Goal: Task Accomplishment & Management: Use online tool/utility

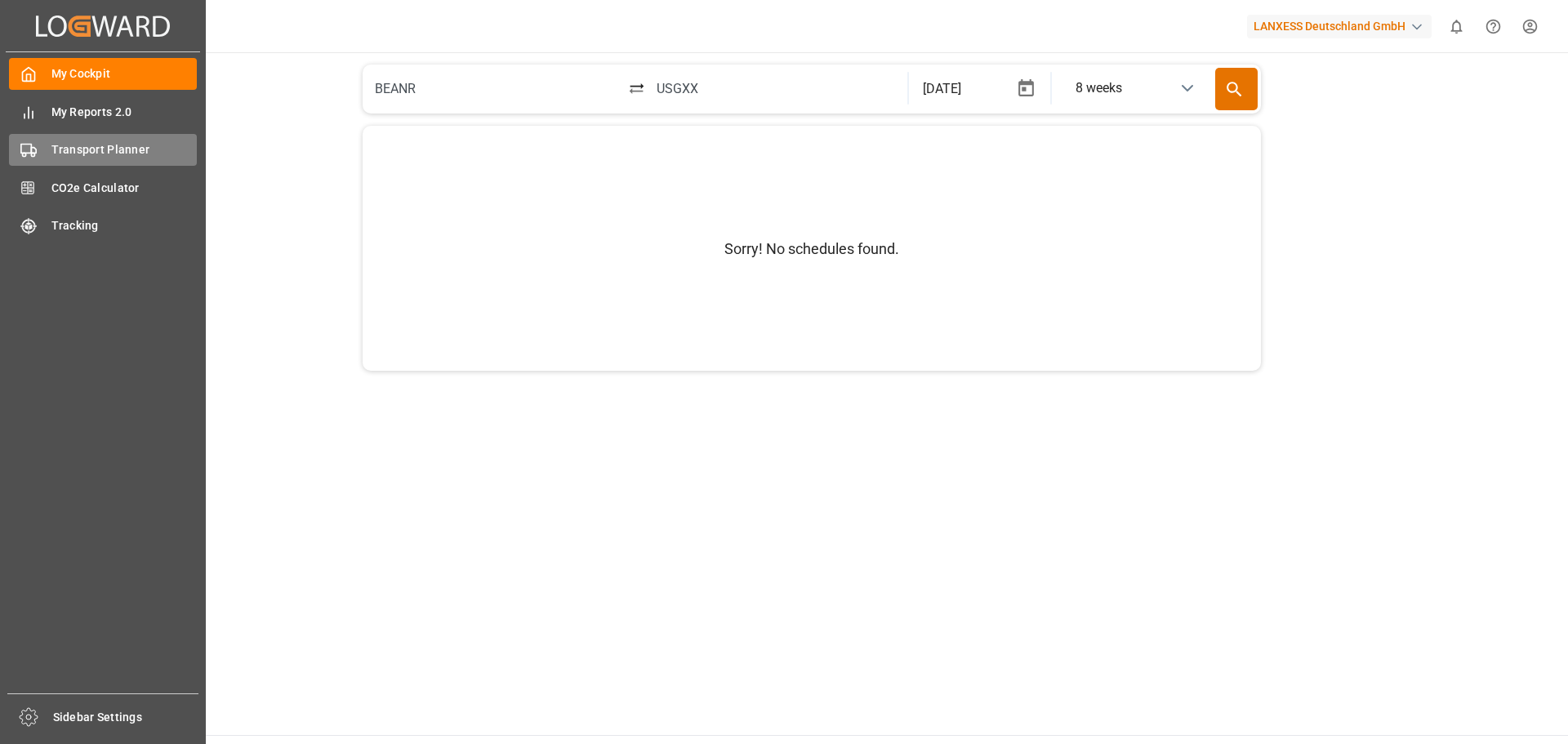
click at [102, 142] on span "Transport Planner" at bounding box center [125, 149] width 146 height 17
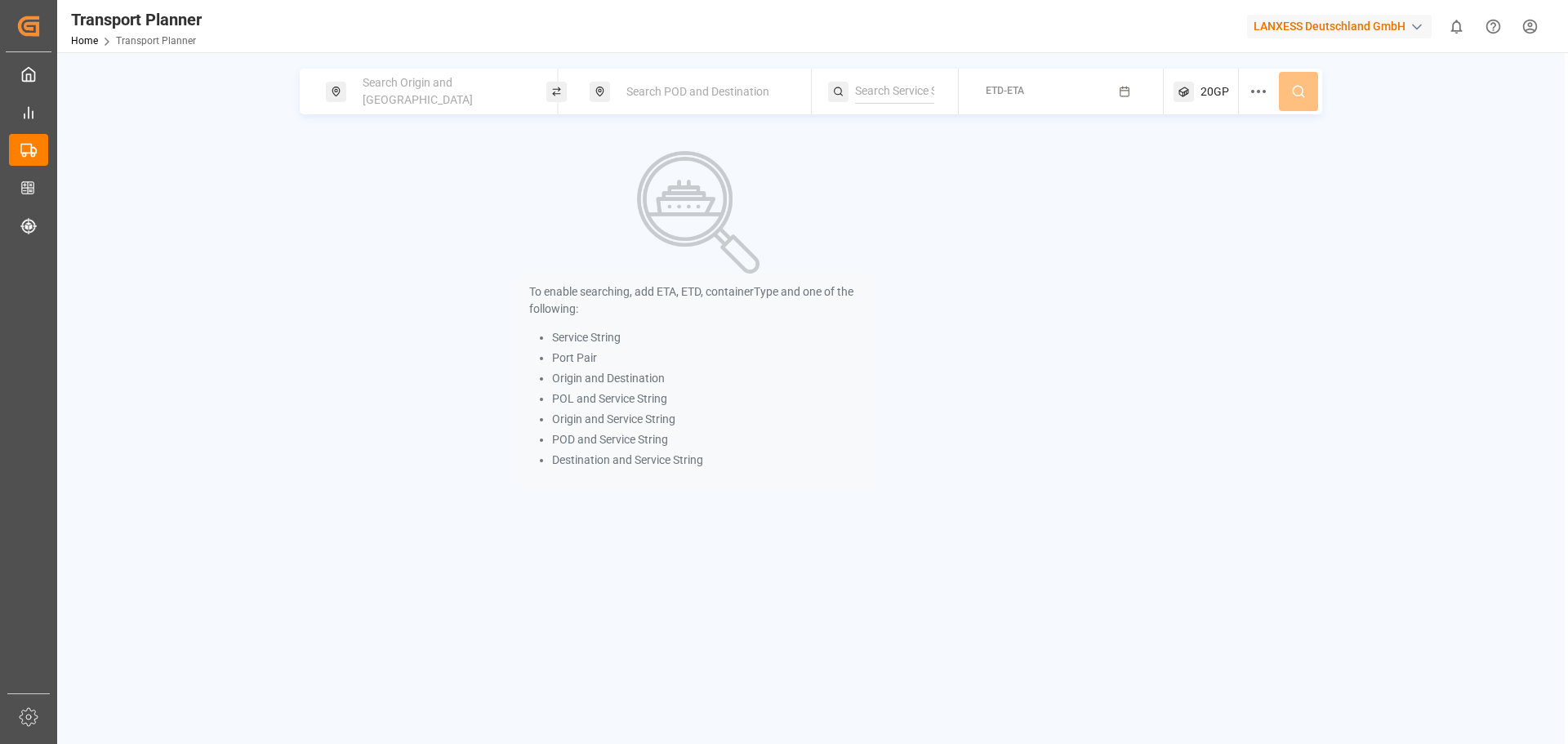
click at [415, 93] on span "Search Origin and [GEOGRAPHIC_DATA]" at bounding box center [417, 91] width 110 height 30
click at [407, 210] on input at bounding box center [426, 223] width 164 height 24
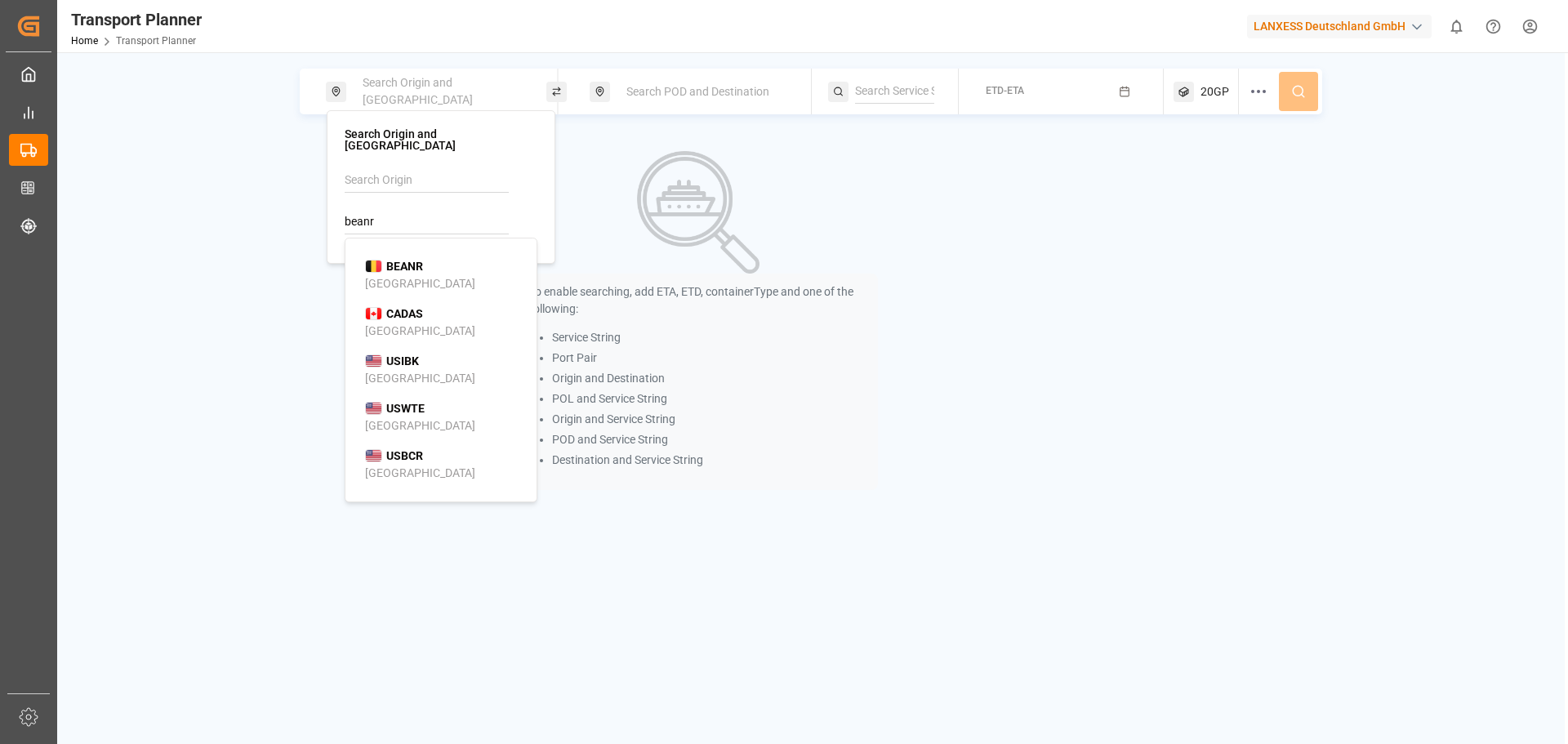
click at [434, 258] on div "BEANR [GEOGRAPHIC_DATA]" at bounding box center [444, 275] width 159 height 35
type input "BEANR"
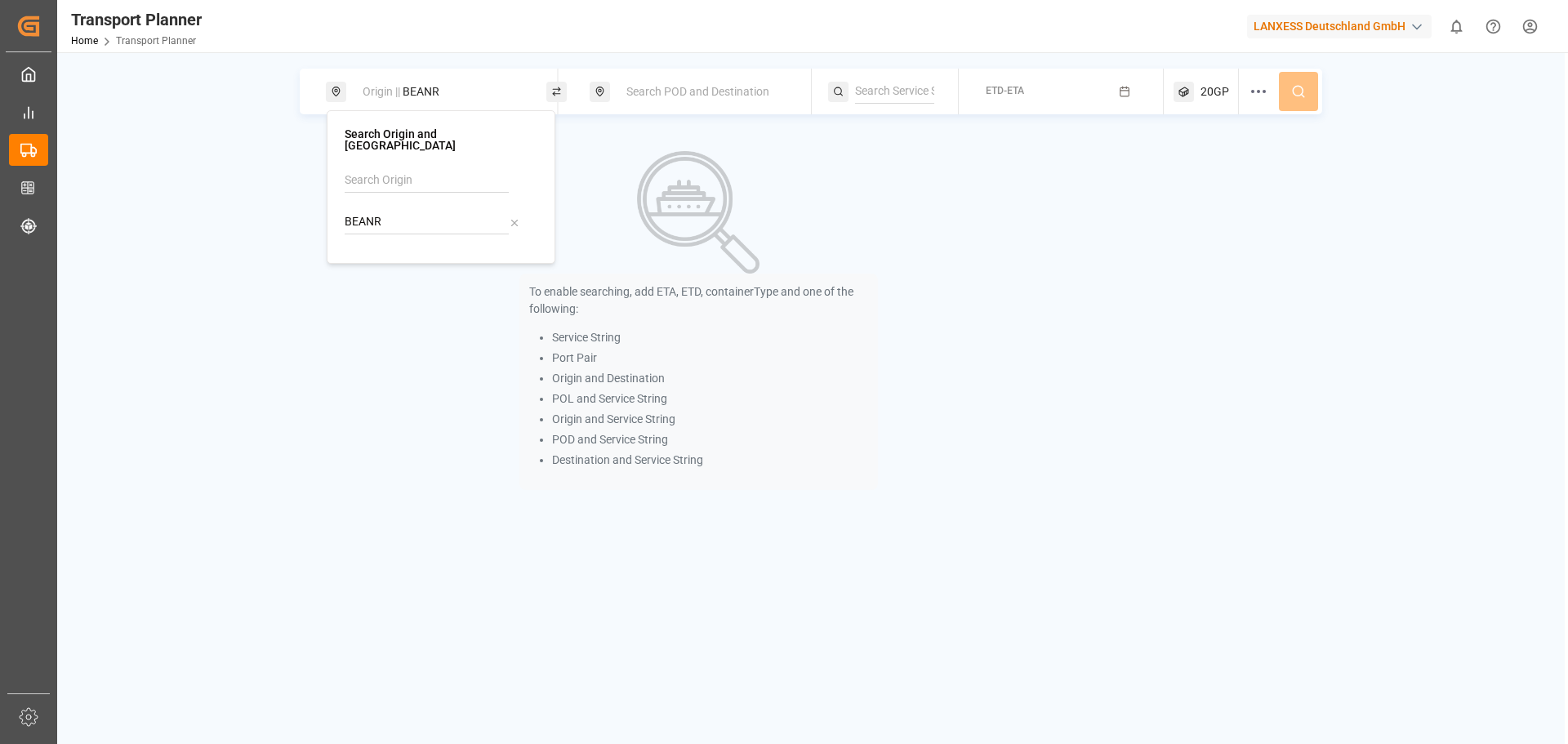
click at [665, 85] on span "Search POD and Destination" at bounding box center [698, 91] width 143 height 13
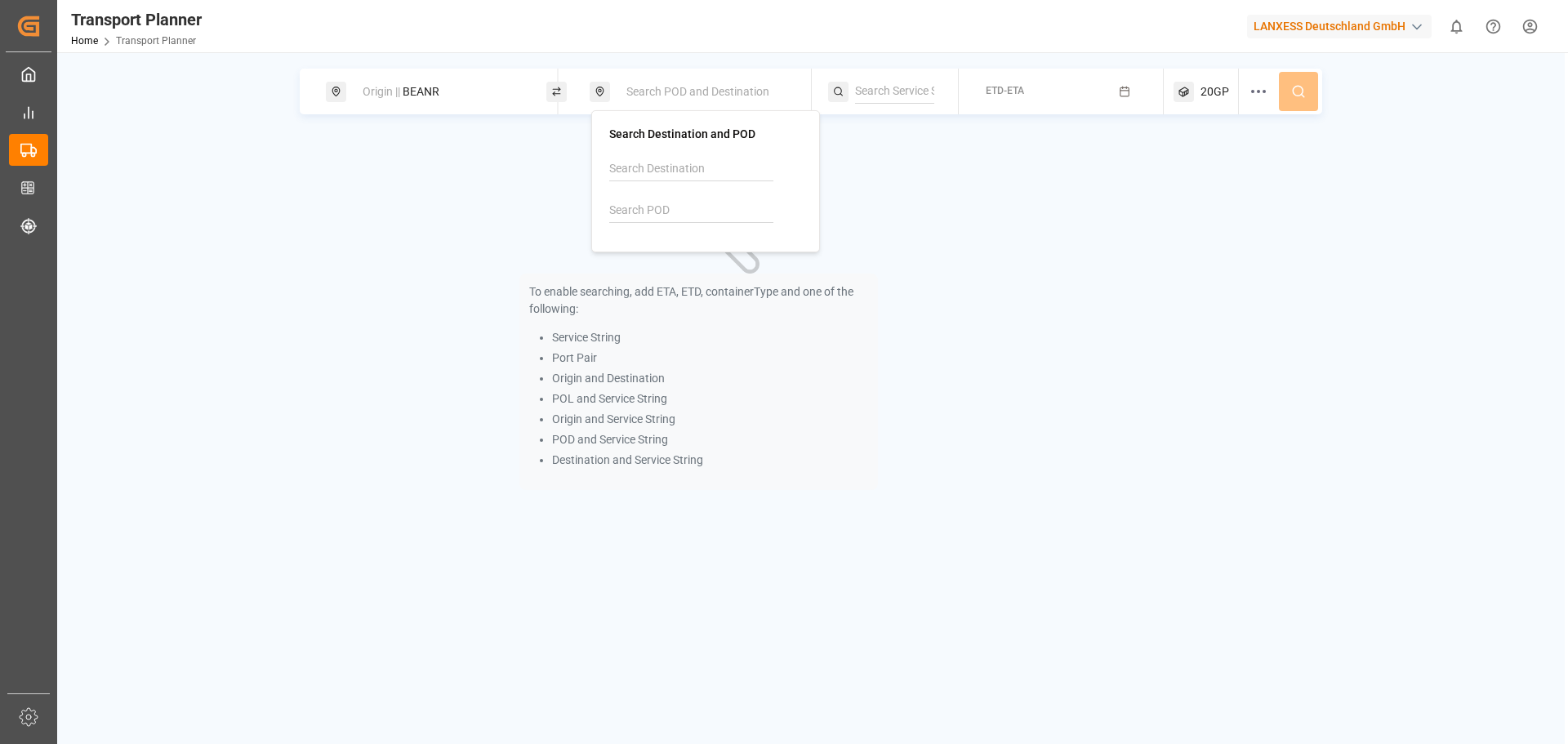
click at [657, 210] on input at bounding box center [691, 210] width 164 height 24
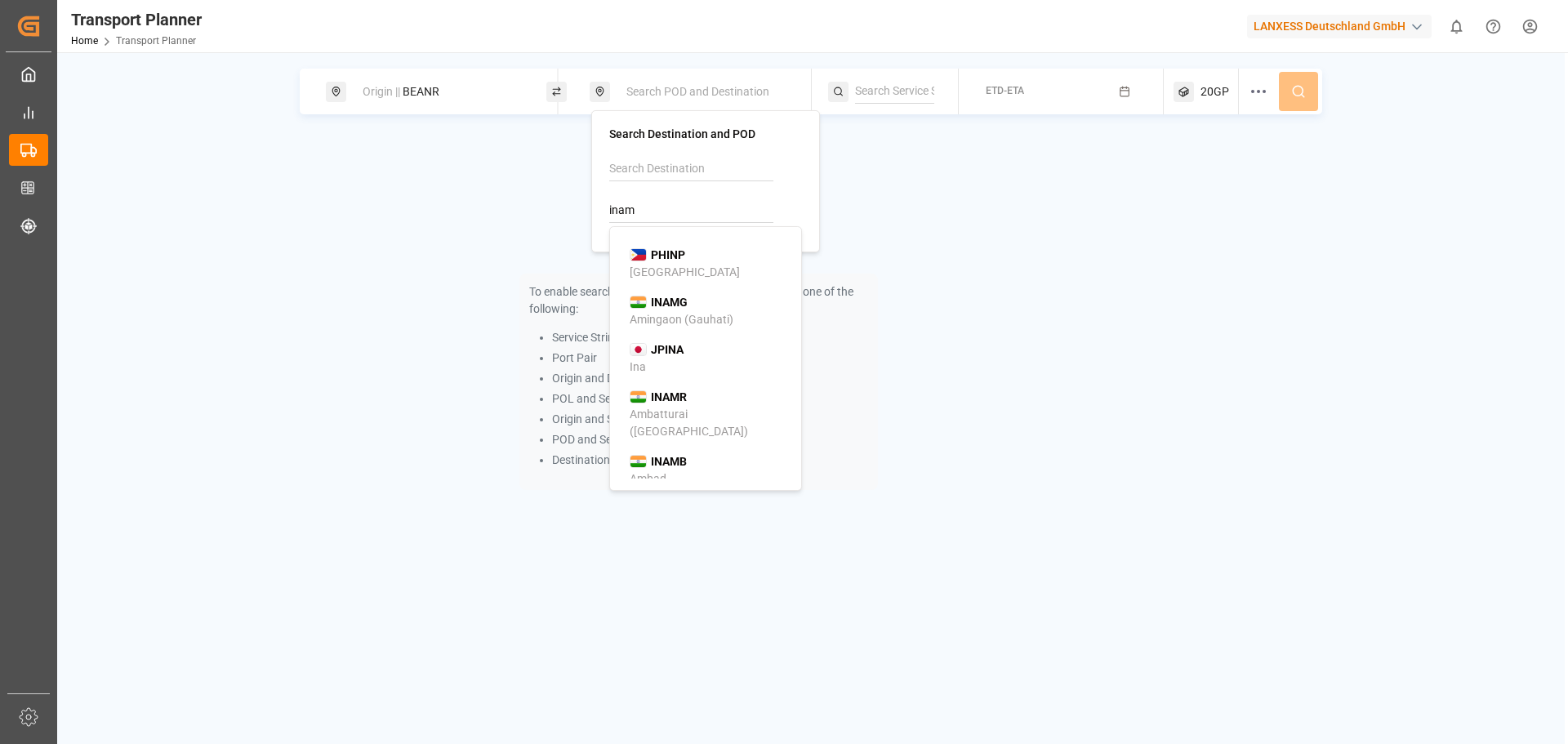
drag, startPoint x: 657, startPoint y: 218, endPoint x: 567, endPoint y: 216, distance: 90.0
click at [567, 216] on body "Created by potrace 1.15, written by [PERSON_NAME] [DATE]-[DATE] Created by potr…" at bounding box center [784, 372] width 1568 height 744
type input "ina"
drag, startPoint x: 639, startPoint y: 220, endPoint x: 600, endPoint y: 223, distance: 39.1
click at [600, 223] on div "Search Destination and POD ina INADC Ccipl-[GEOGRAPHIC_DATA]/[GEOGRAPHIC_DATA] …" at bounding box center [706, 180] width 229 height 142
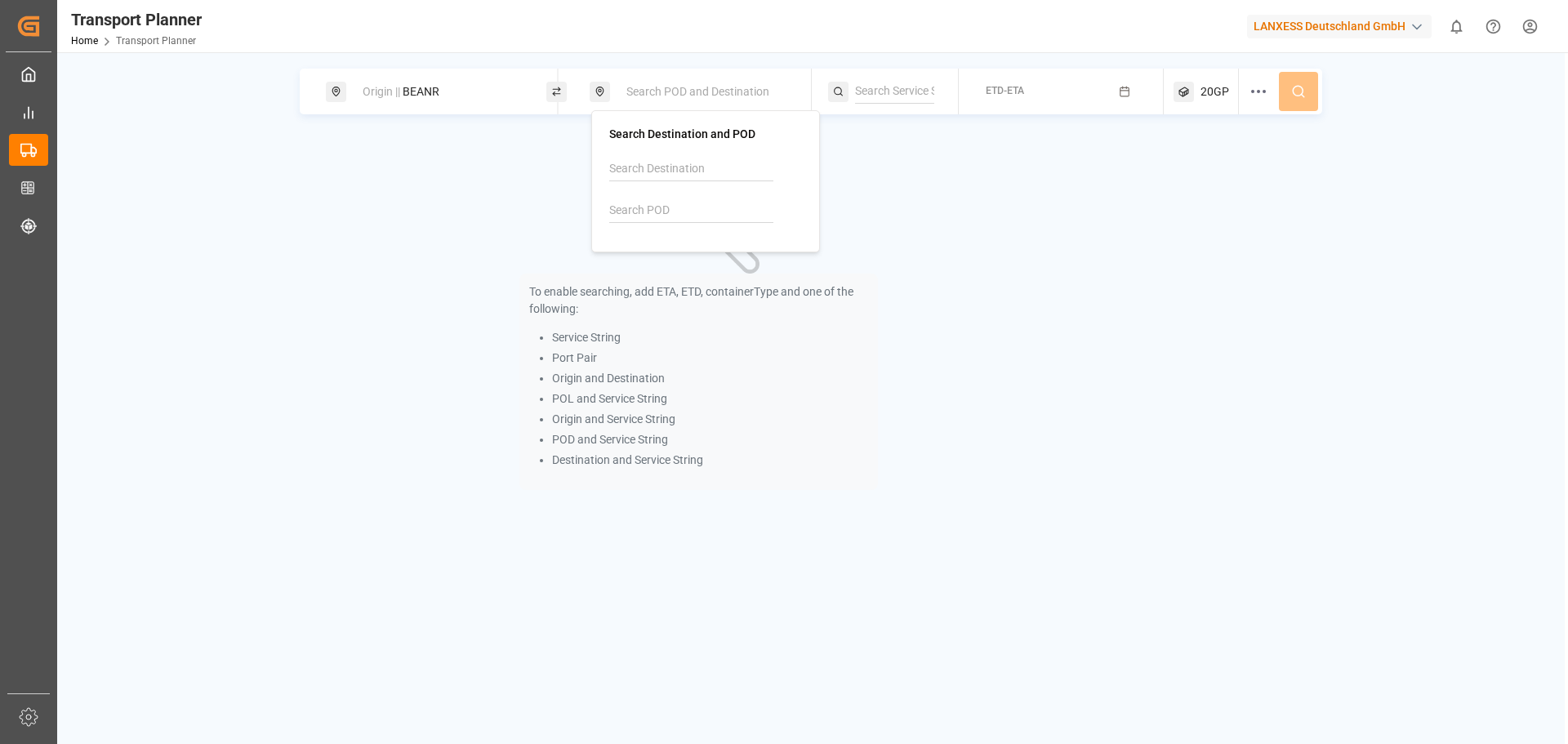
click at [644, 175] on input at bounding box center [691, 169] width 164 height 24
type input "a"
click at [653, 209] on input at bounding box center [691, 210] width 164 height 24
click at [710, 317] on div "[GEOGRAPHIC_DATA] (ex [GEOGRAPHIC_DATA])" at bounding box center [709, 328] width 159 height 35
type input "INMAA"
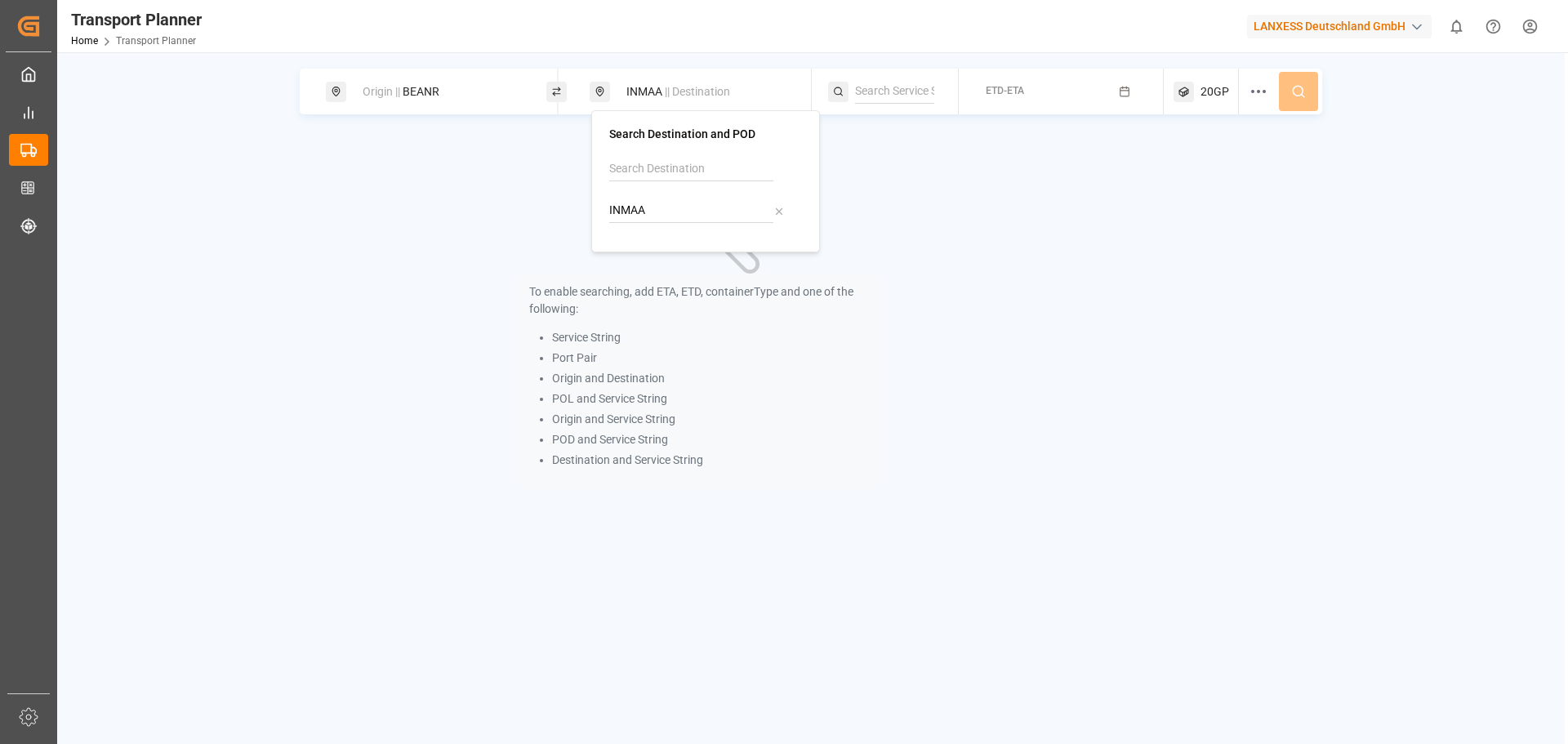
click at [1070, 167] on div "To enable searching, add ETA, ETD, containerType and one of the following: Serv…" at bounding box center [699, 321] width 798 height 373
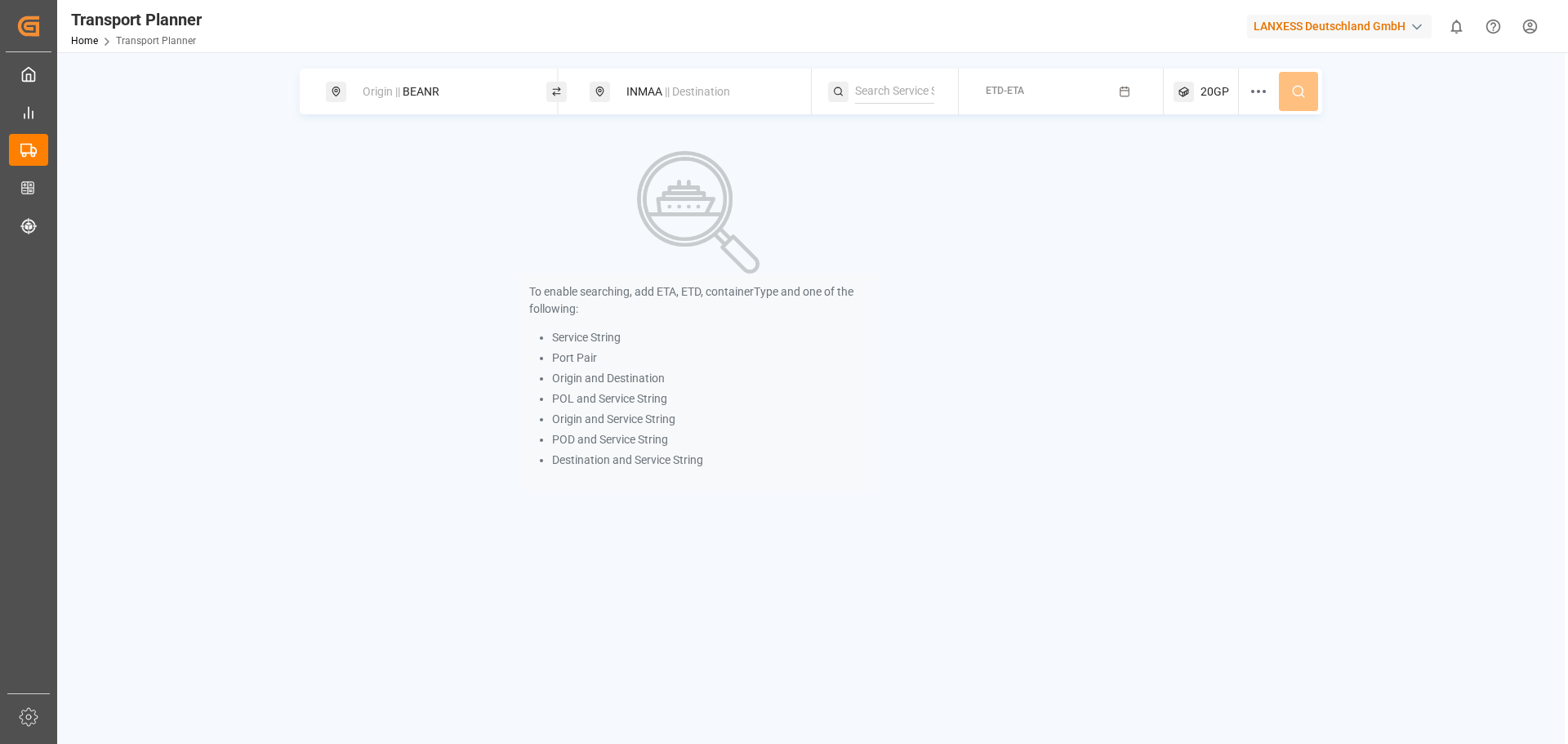
click at [1100, 93] on button "ETD-ETA" at bounding box center [1061, 92] width 185 height 32
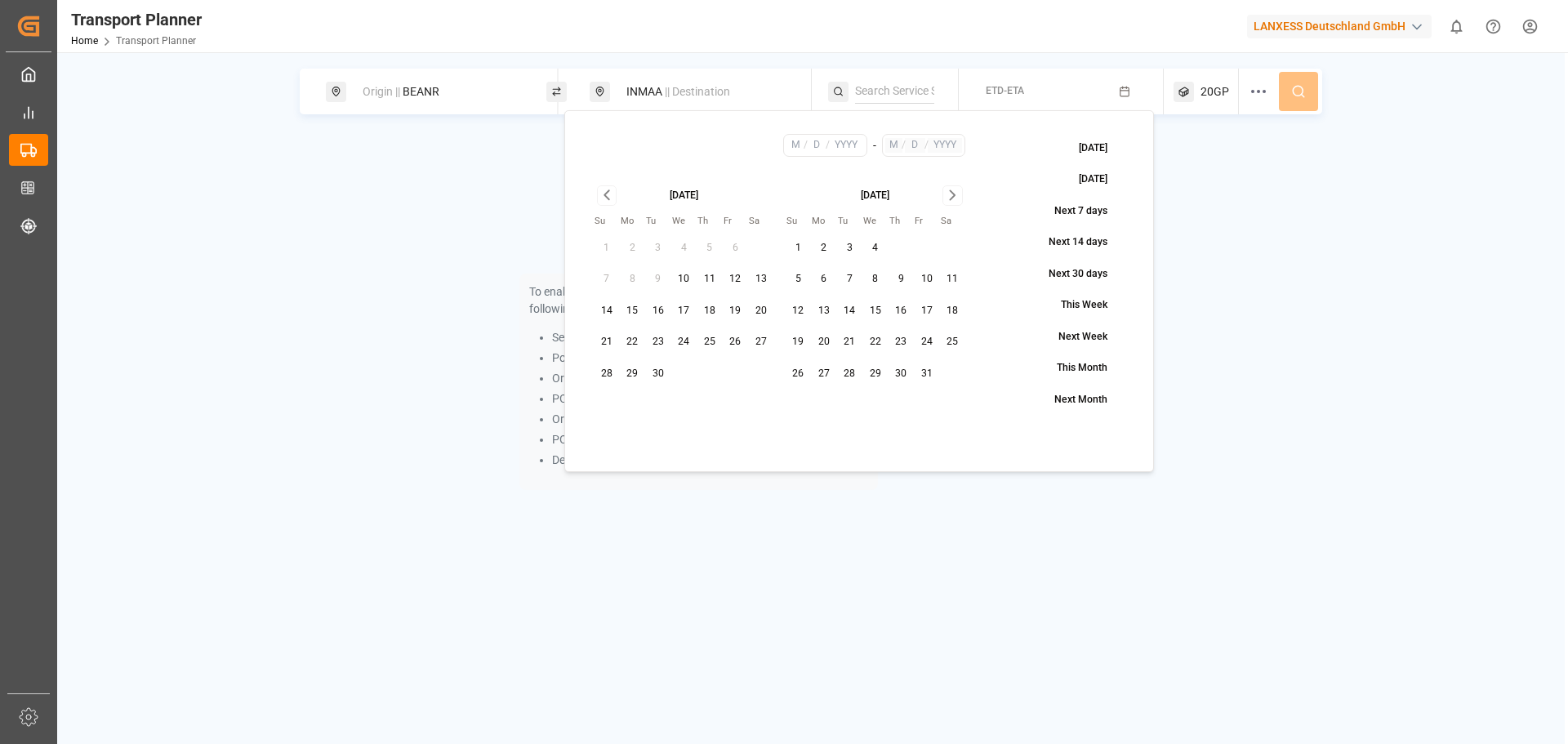
click at [663, 371] on button "30" at bounding box center [658, 374] width 26 height 26
type input "9"
type input "30"
type input "2025"
click at [950, 187] on icon "Go to next month" at bounding box center [953, 194] width 19 height 20
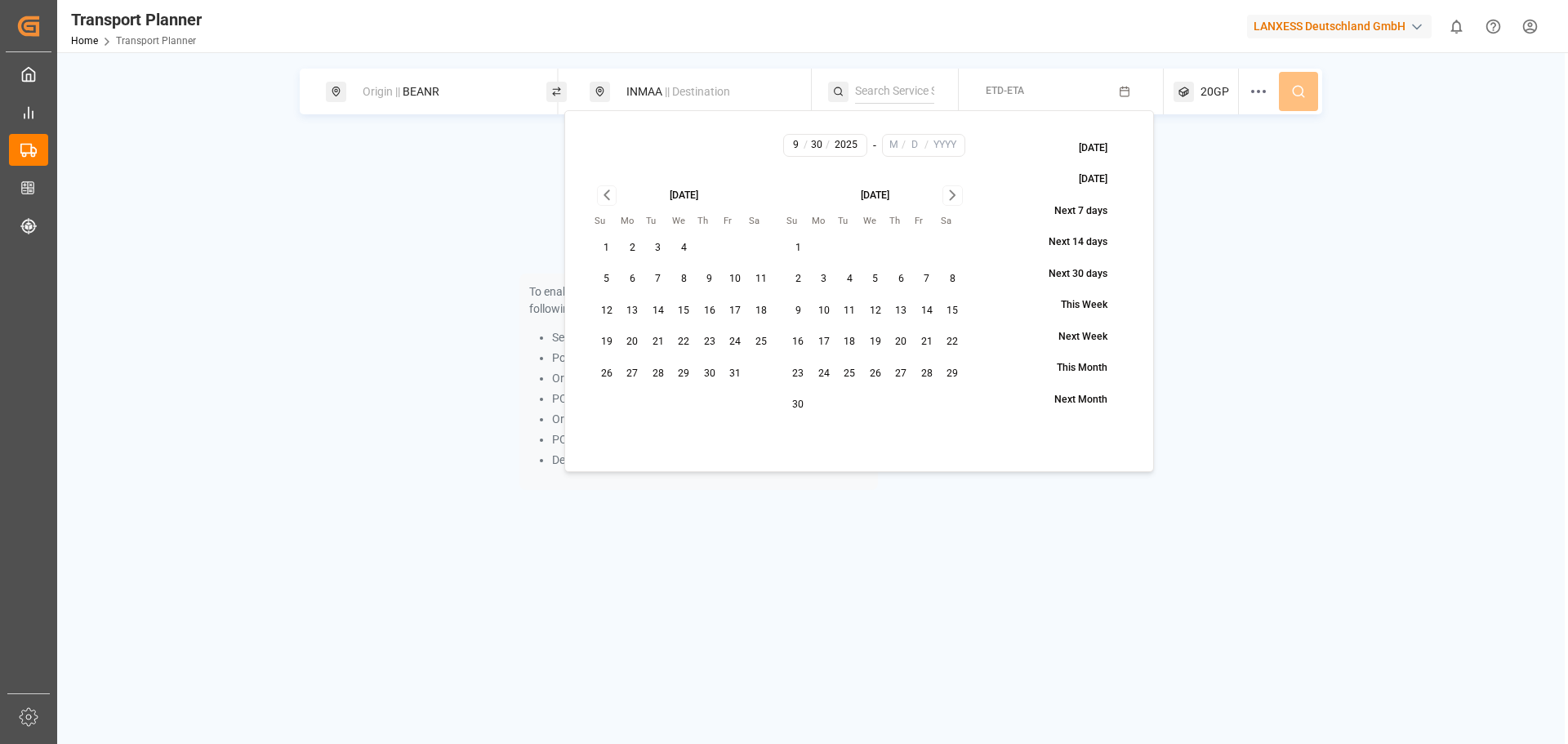
click at [952, 195] on icon "Go to next month" at bounding box center [953, 194] width 19 height 20
click at [609, 404] on button "30" at bounding box center [607, 405] width 26 height 26
type input "11"
type input "30"
type input "2025"
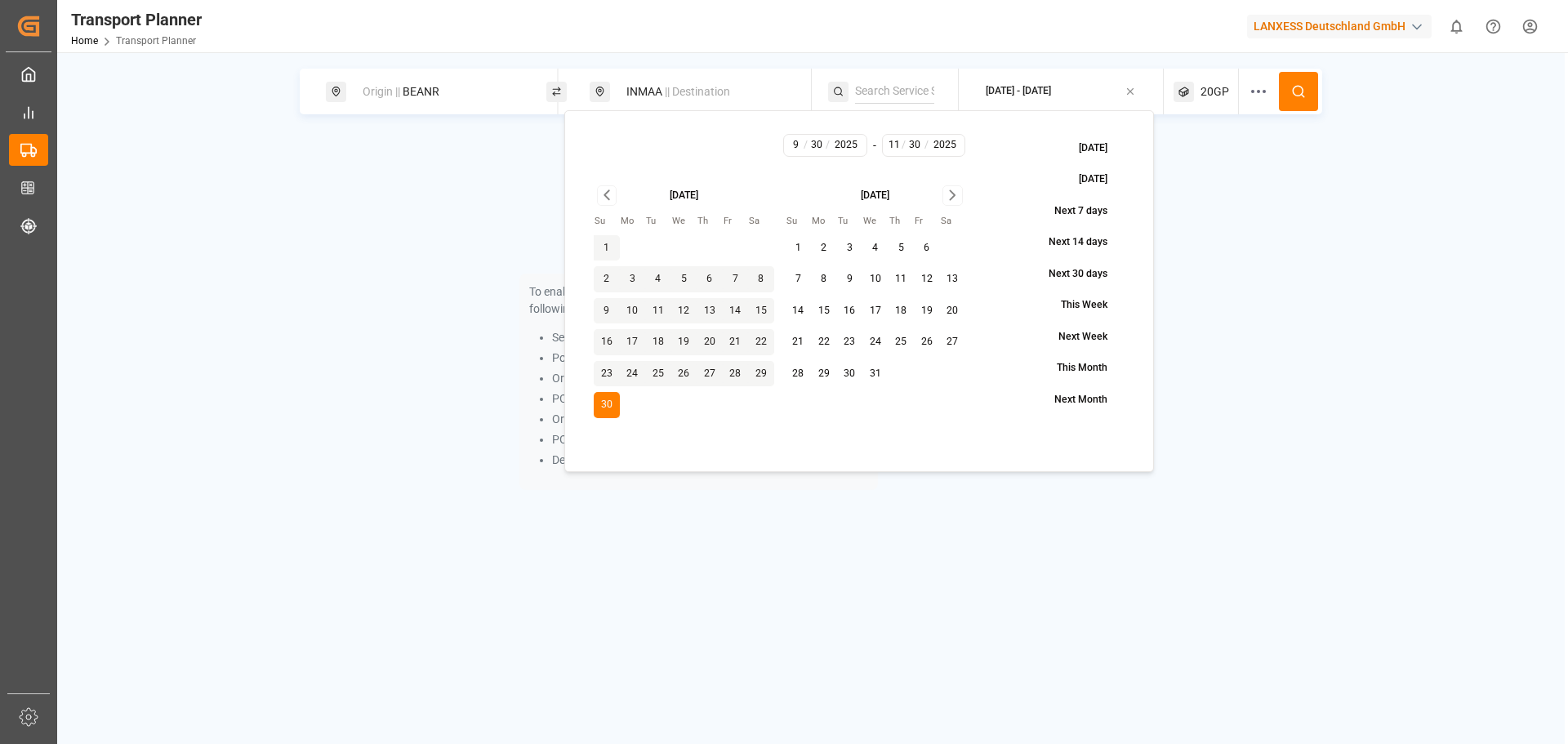
click at [348, 268] on div "To enable searching, add ETA, ETD, containerType and one of the following: Serv…" at bounding box center [699, 321] width 798 height 373
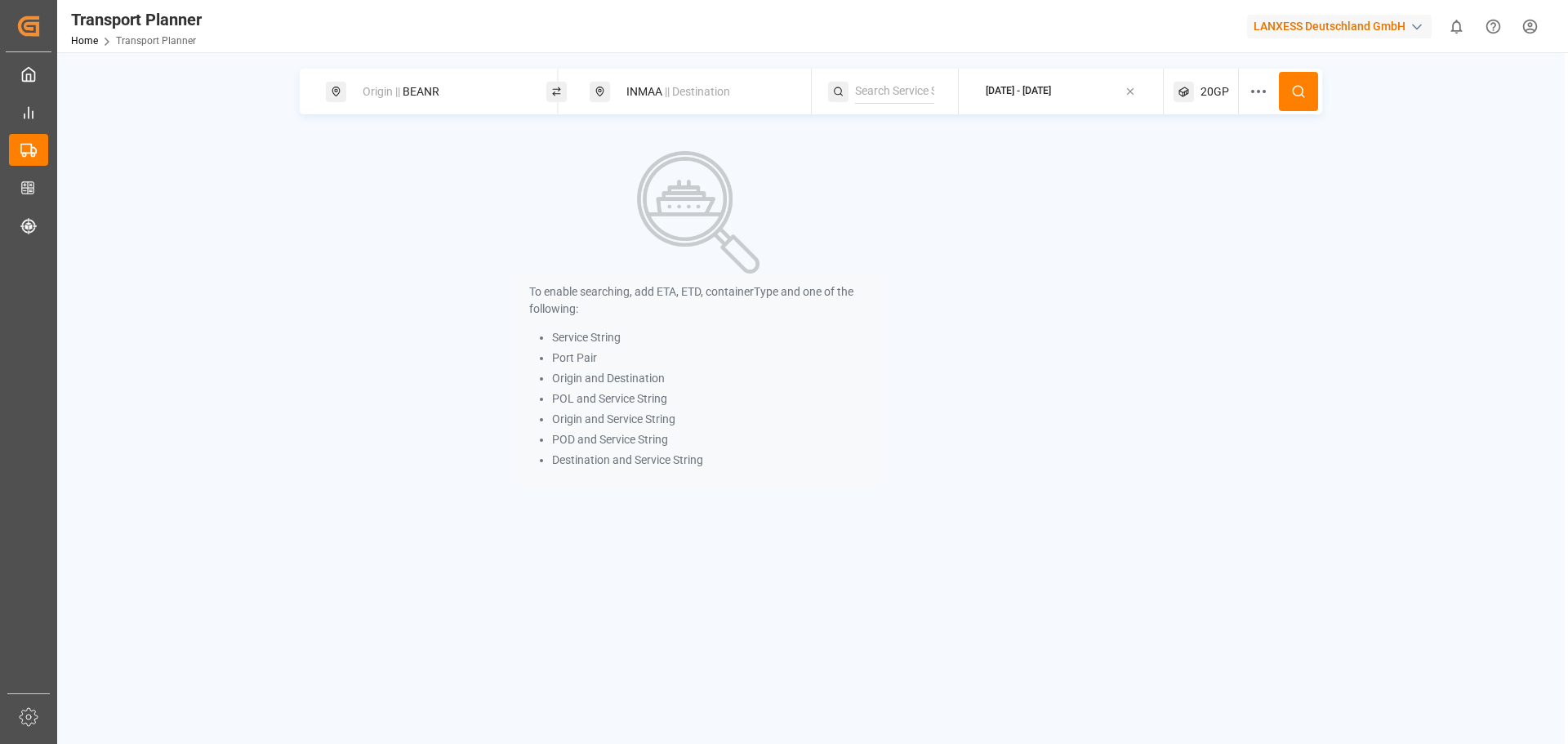
click at [1303, 93] on icon at bounding box center [1299, 92] width 15 height 15
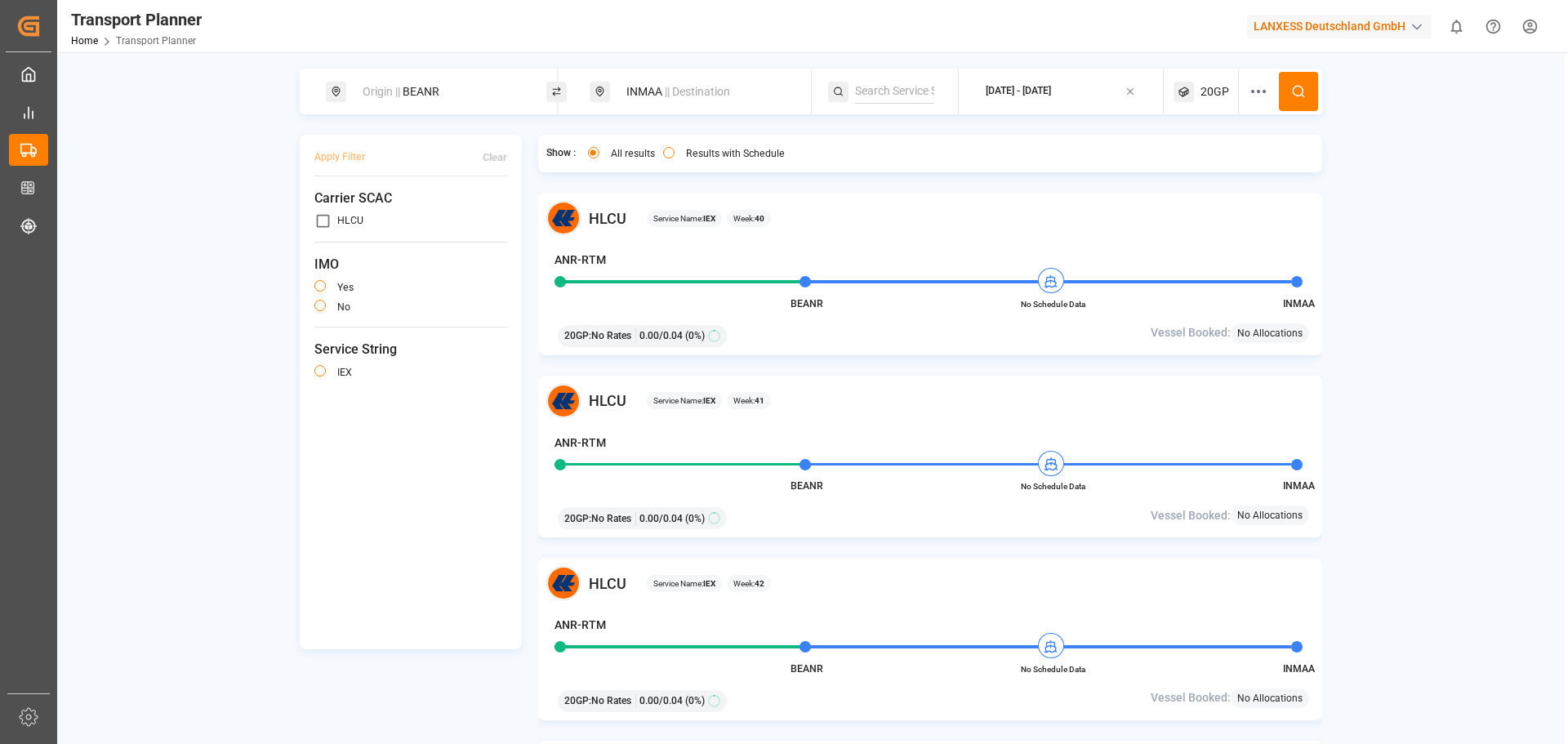
click at [787, 313] on div "HLCU Service Name: IEX Week: 40 ANR-RTM BEANR No Schedule Data INMAA 20GP : No …" at bounding box center [930, 273] width 785 height 163
click at [787, 311] on div "HLCU Service Name: IEX Week: 40 ANR-RTM BEANR No Schedule Data INMAA 20GP : No …" at bounding box center [930, 273] width 785 height 163
click at [778, 327] on div "20GP : No Rates 0.00 / 0.04 (0%)" at bounding box center [804, 333] width 503 height 28
click at [699, 297] on div "HLCU Service Name: IEX Week: 40 ANR-RTM BEANR No Schedule Data INMAA 20GP : No …" at bounding box center [930, 273] width 785 height 163
